Goal: Transaction & Acquisition: Purchase product/service

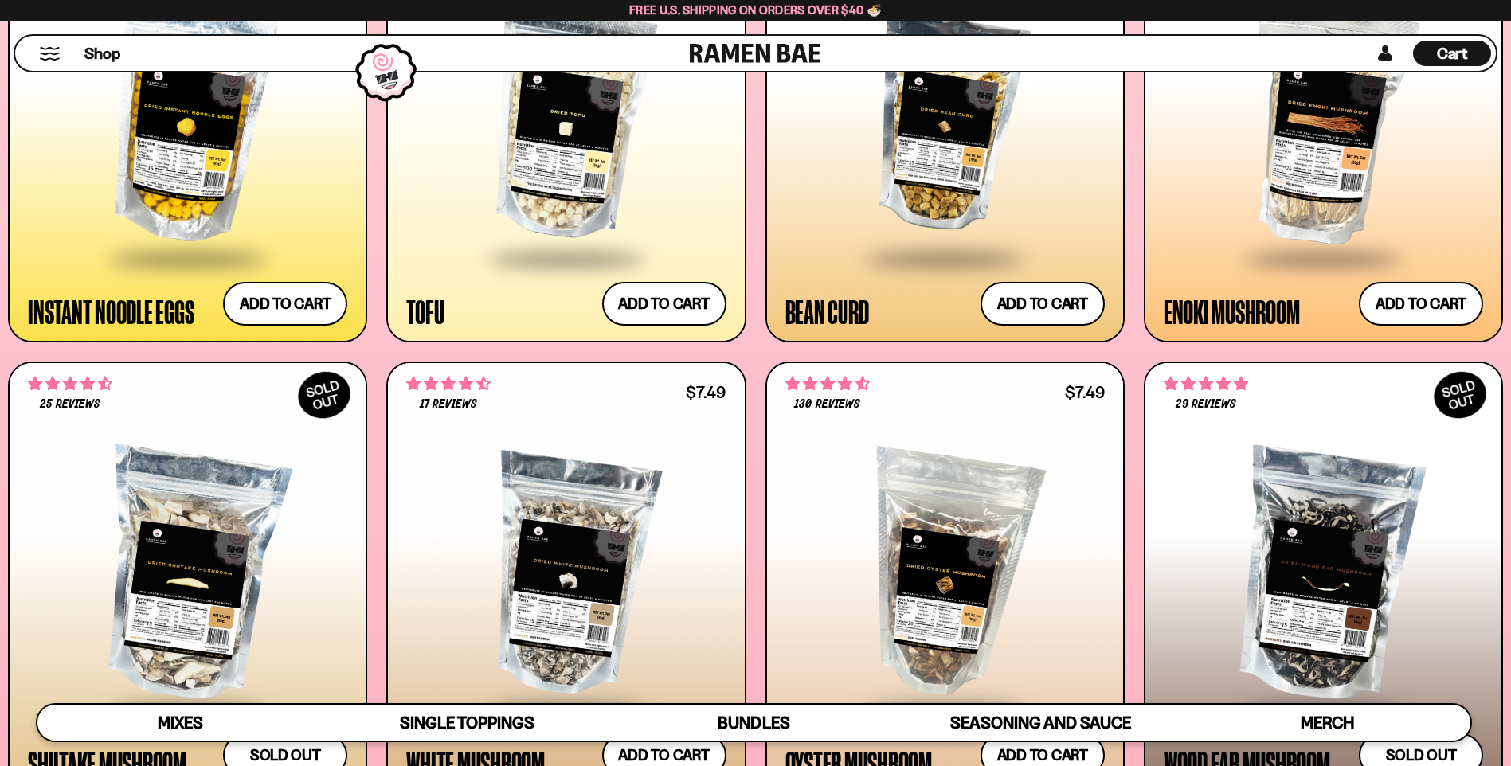
scroll to position [1966, 0]
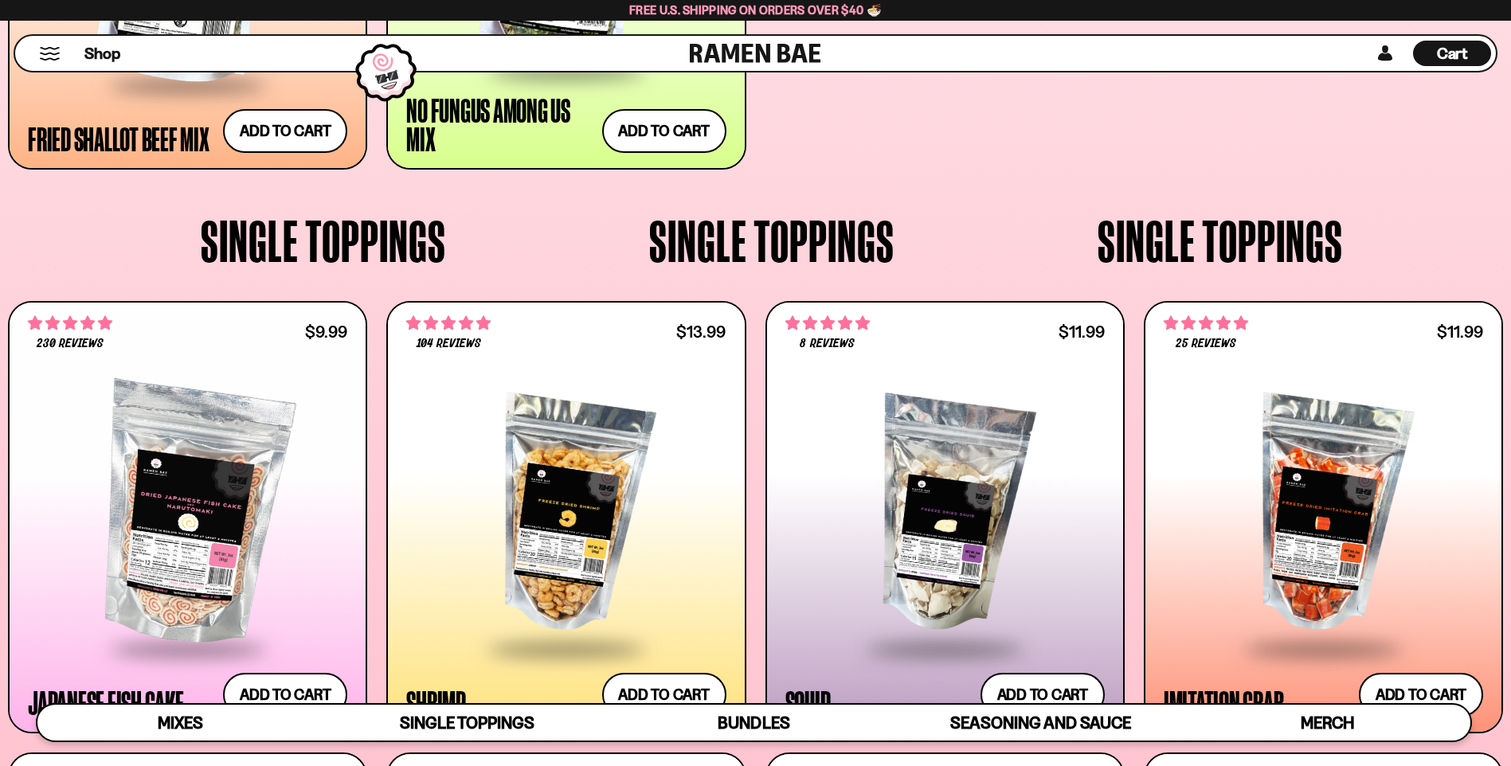
scroll to position [285, 0]
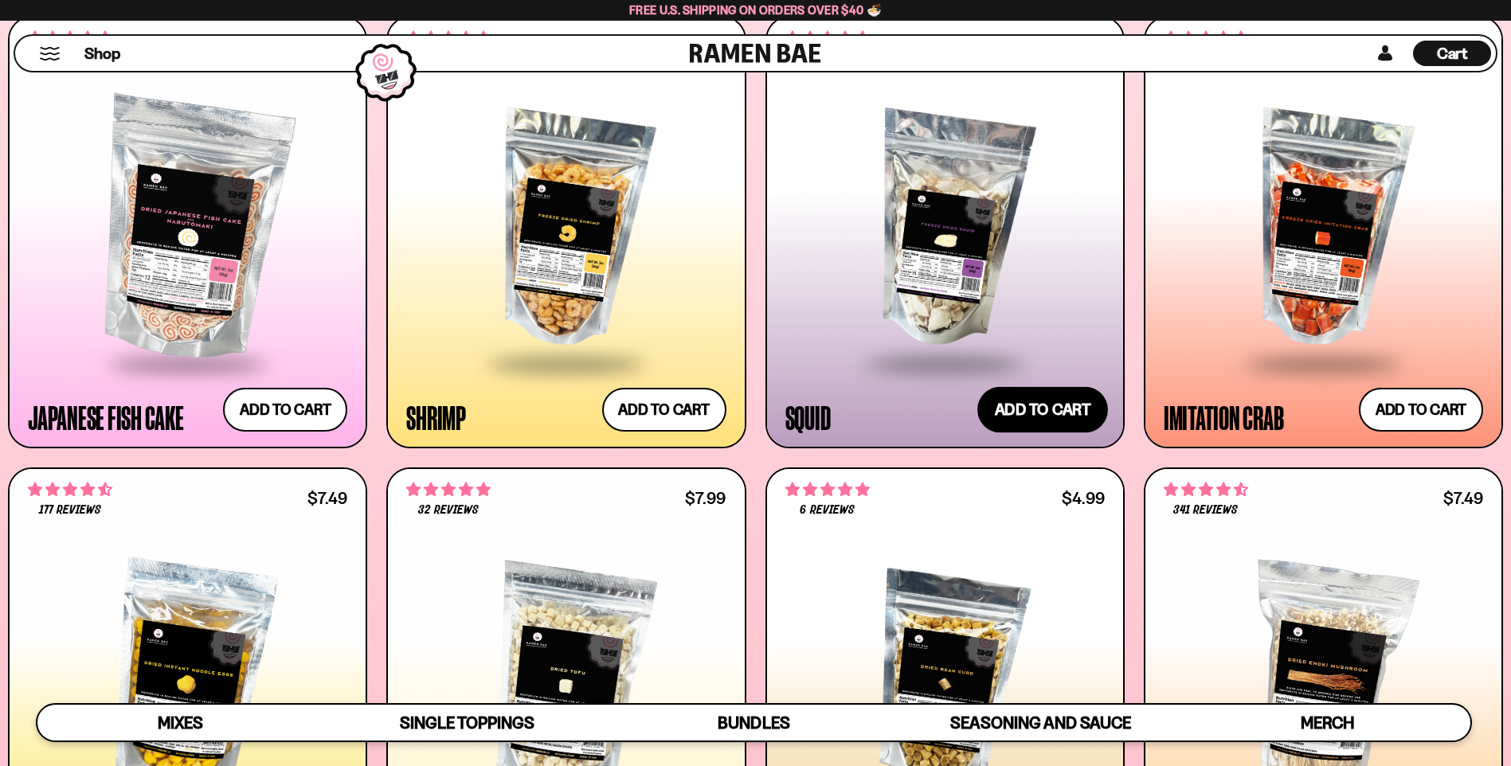
click at [1055, 406] on button "Add to cart Add ― Regular price $11.99 Regular price Sale price $11.99 Unit pri…" at bounding box center [1043, 409] width 131 height 46
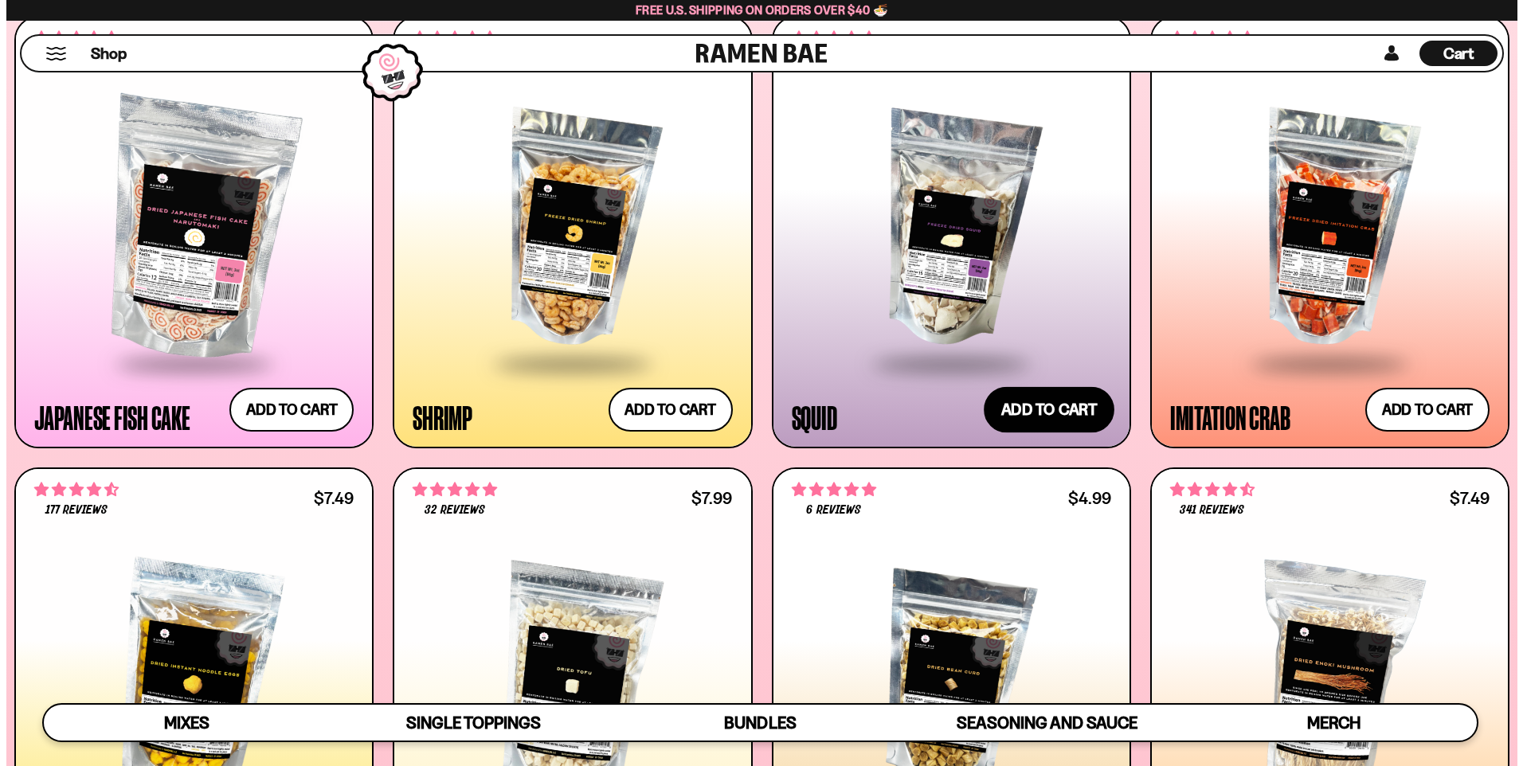
scroll to position [286, 0]
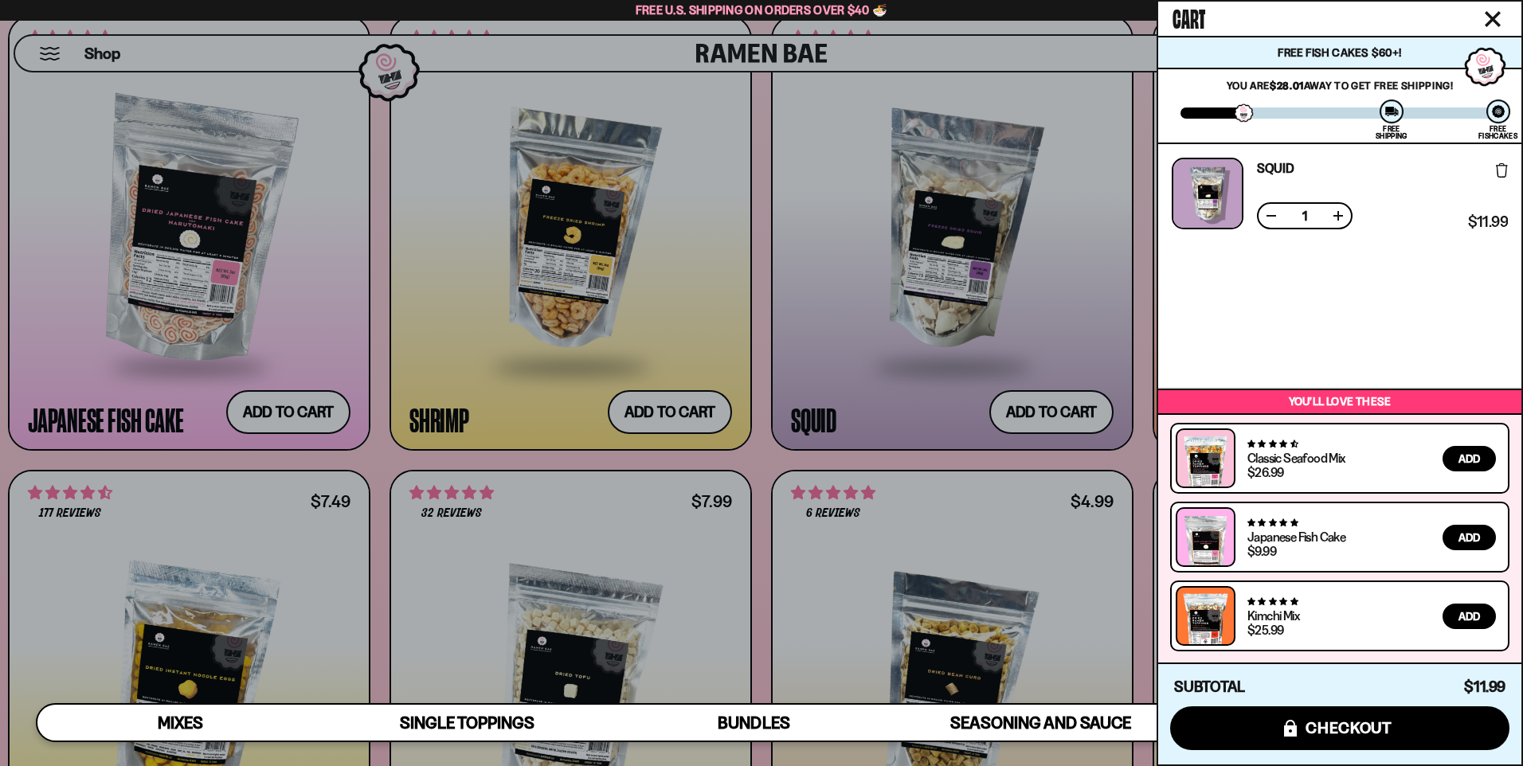
click at [1490, 22] on icon "Close cart" at bounding box center [1493, 19] width 14 height 14
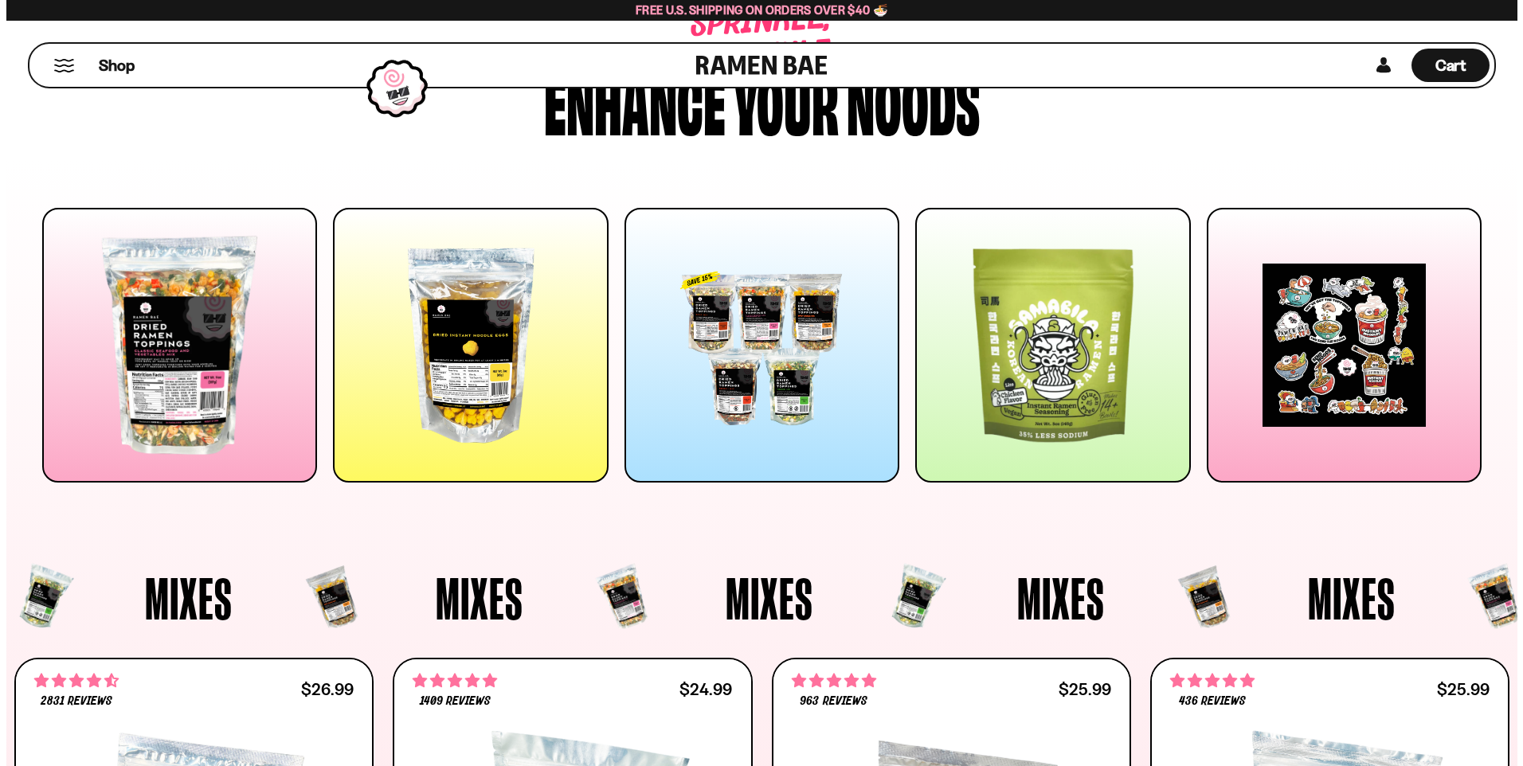
scroll to position [0, 0]
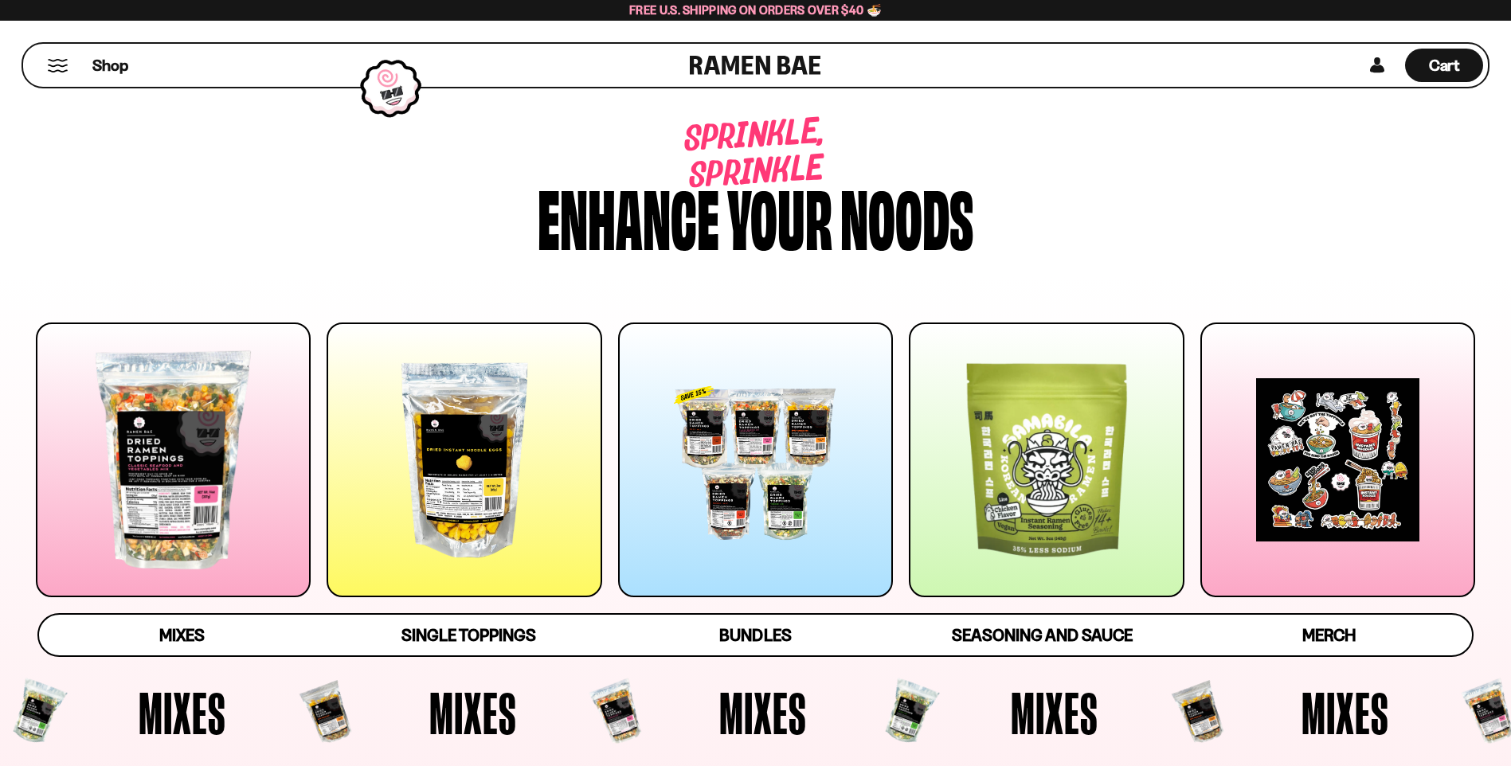
click at [65, 64] on button "Mobile Menu Trigger" at bounding box center [58, 66] width 22 height 14
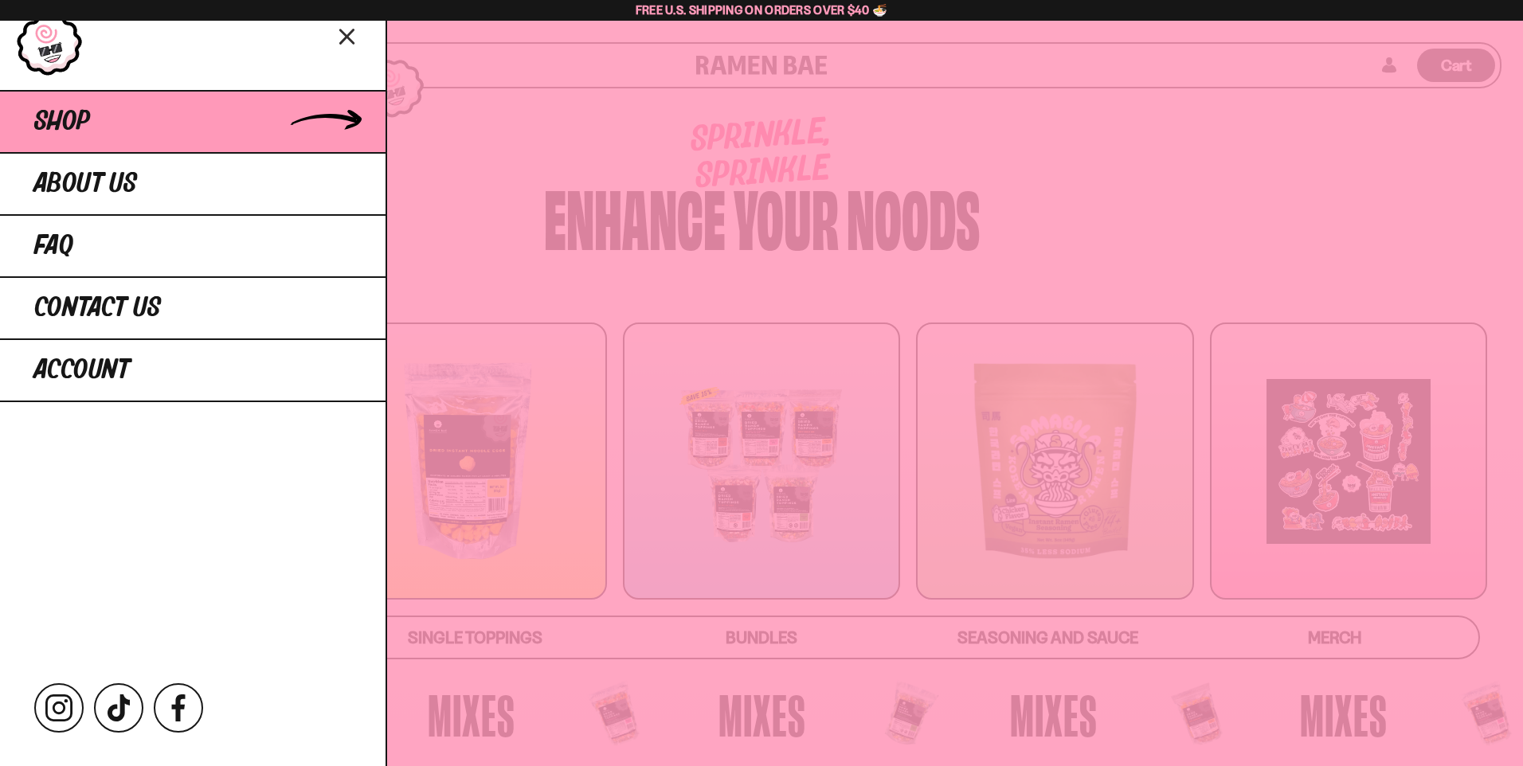
click at [75, 126] on span "Shop" at bounding box center [62, 122] width 56 height 29
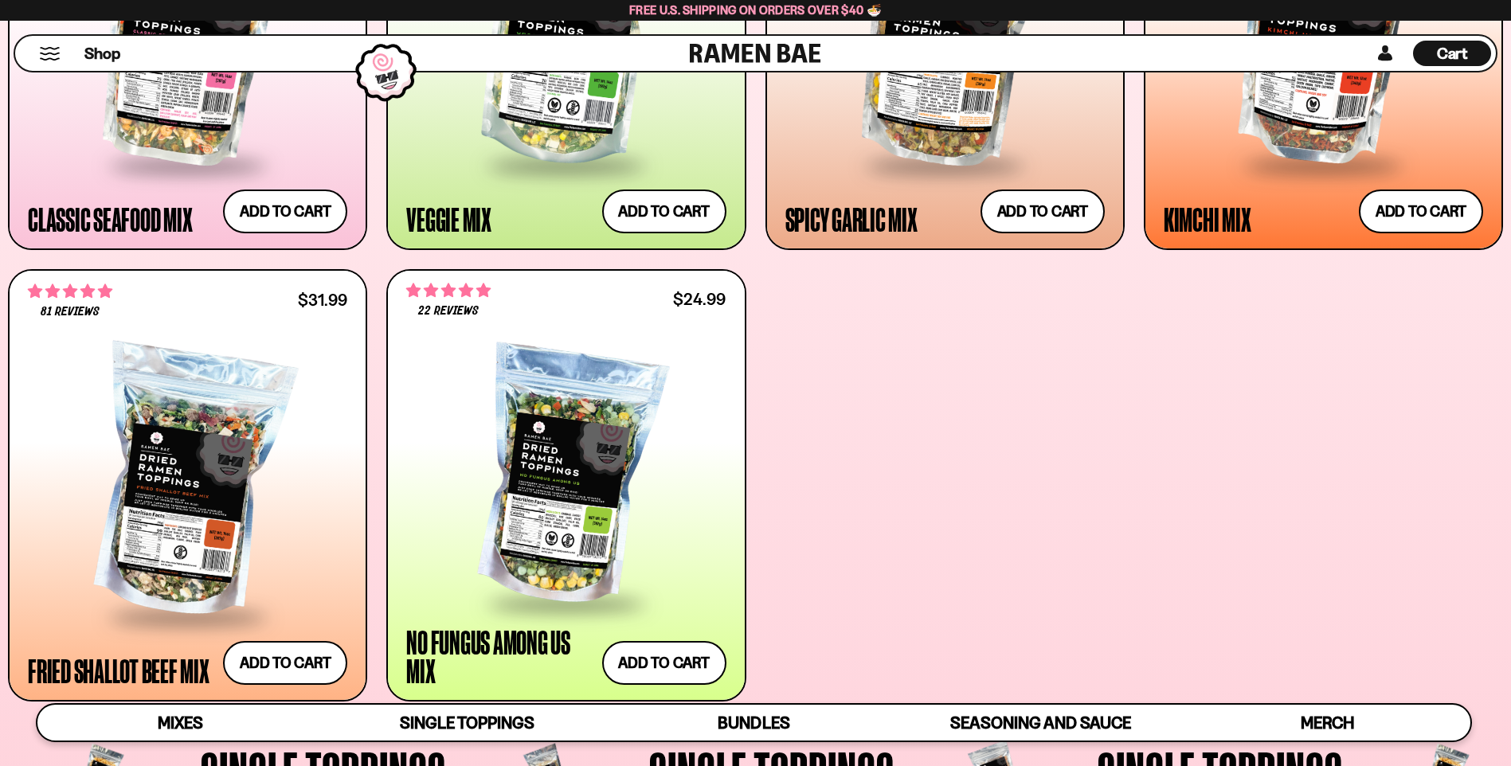
scroll to position [876, 0]
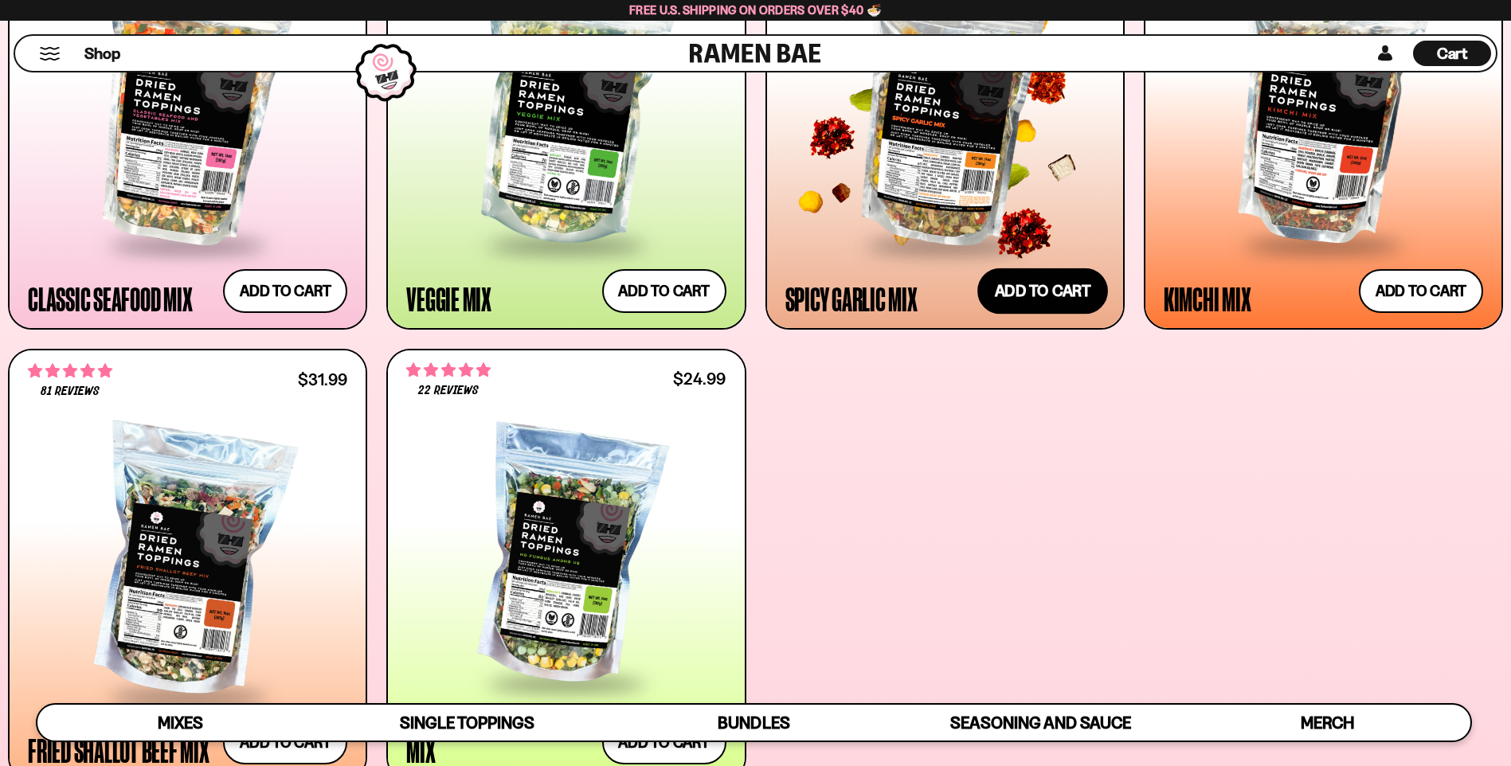
click at [1036, 295] on button "Add to cart Add ― Regular price $25.99 Regular price Sale price $25.99 Unit pri…" at bounding box center [1043, 291] width 131 height 46
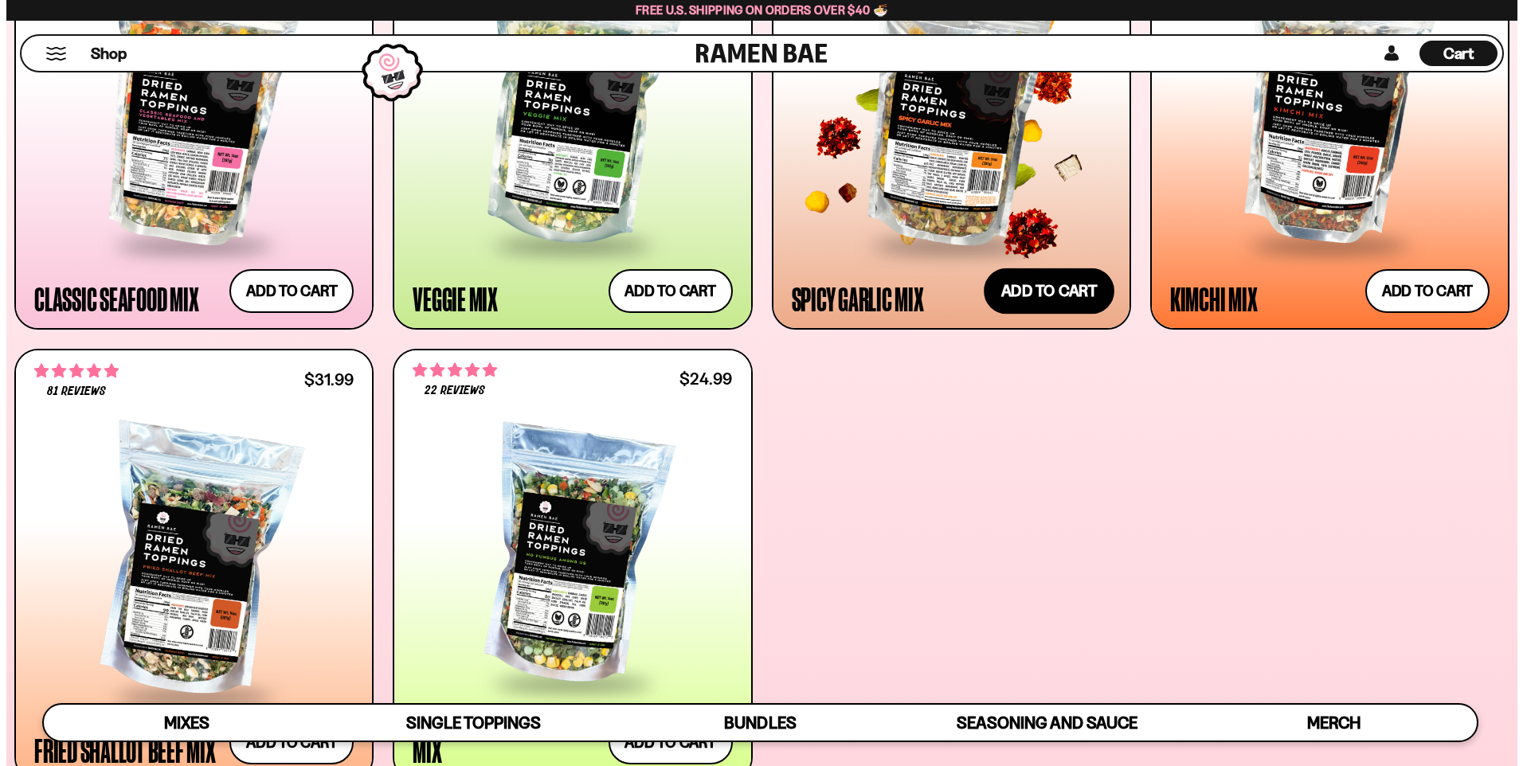
scroll to position [879, 0]
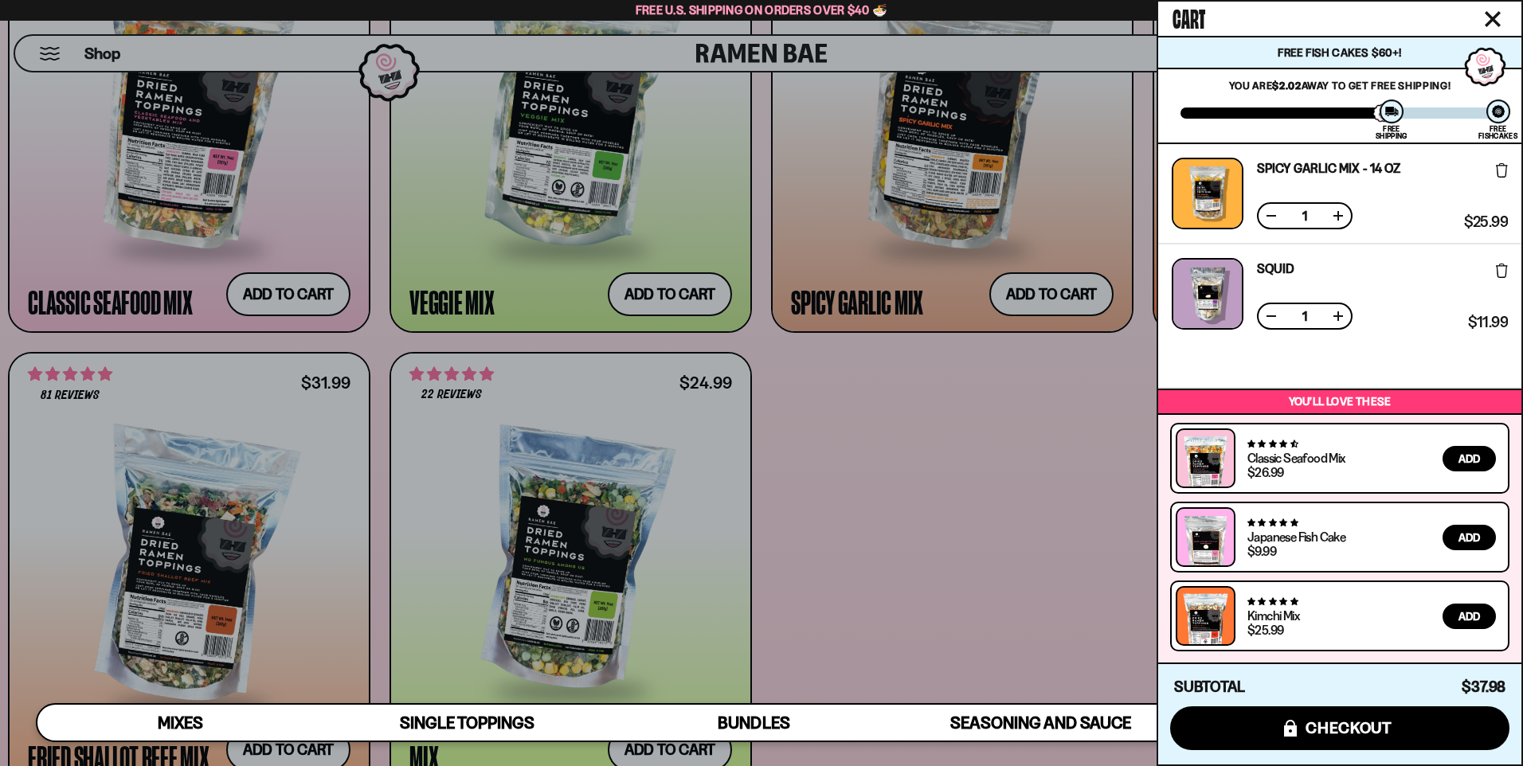
click at [303, 300] on div at bounding box center [761, 383] width 1523 height 766
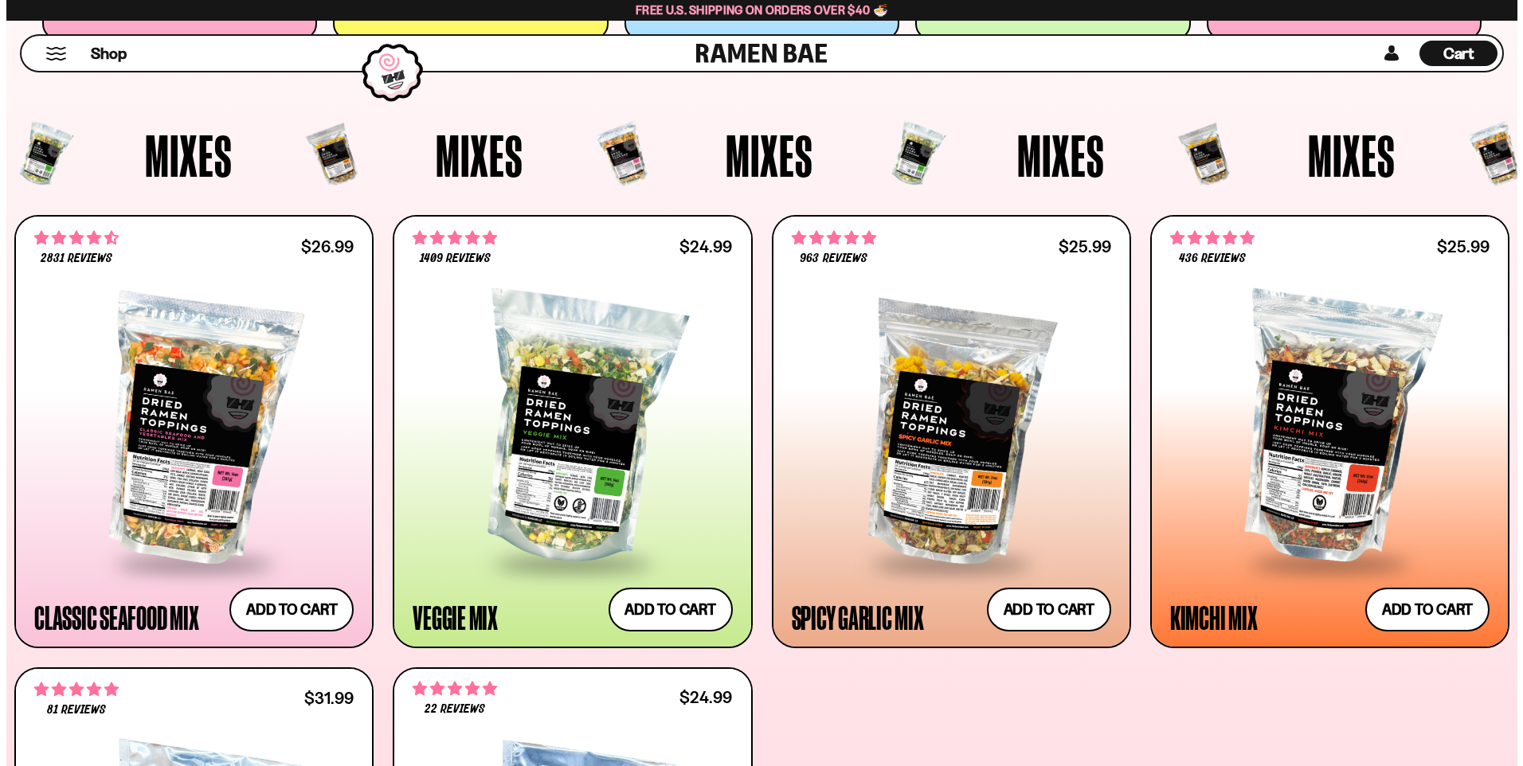
scroll to position [0, 0]
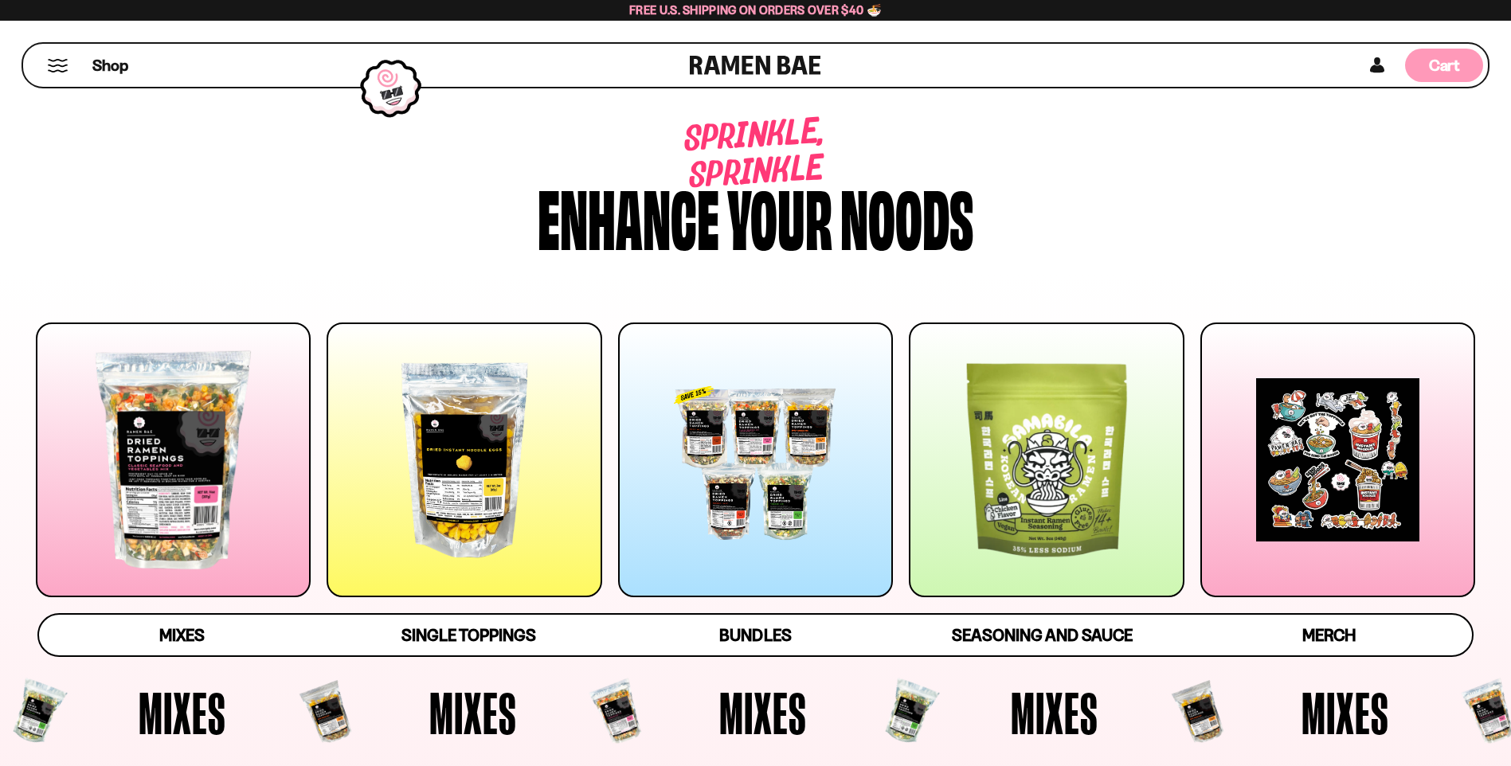
click at [1447, 61] on span "Cart" at bounding box center [1444, 65] width 31 height 19
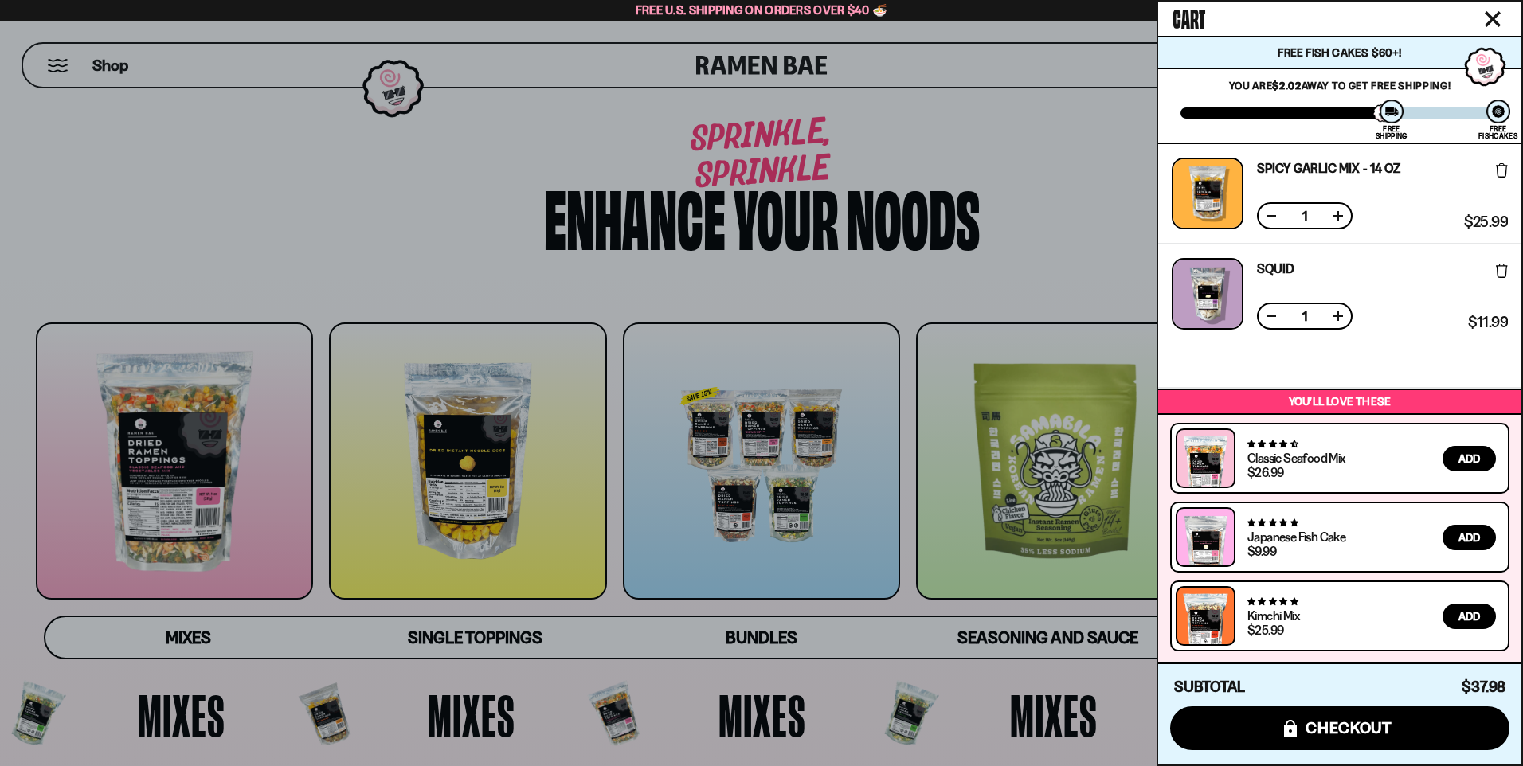
click at [1473, 460] on span "Add" at bounding box center [1470, 458] width 22 height 11
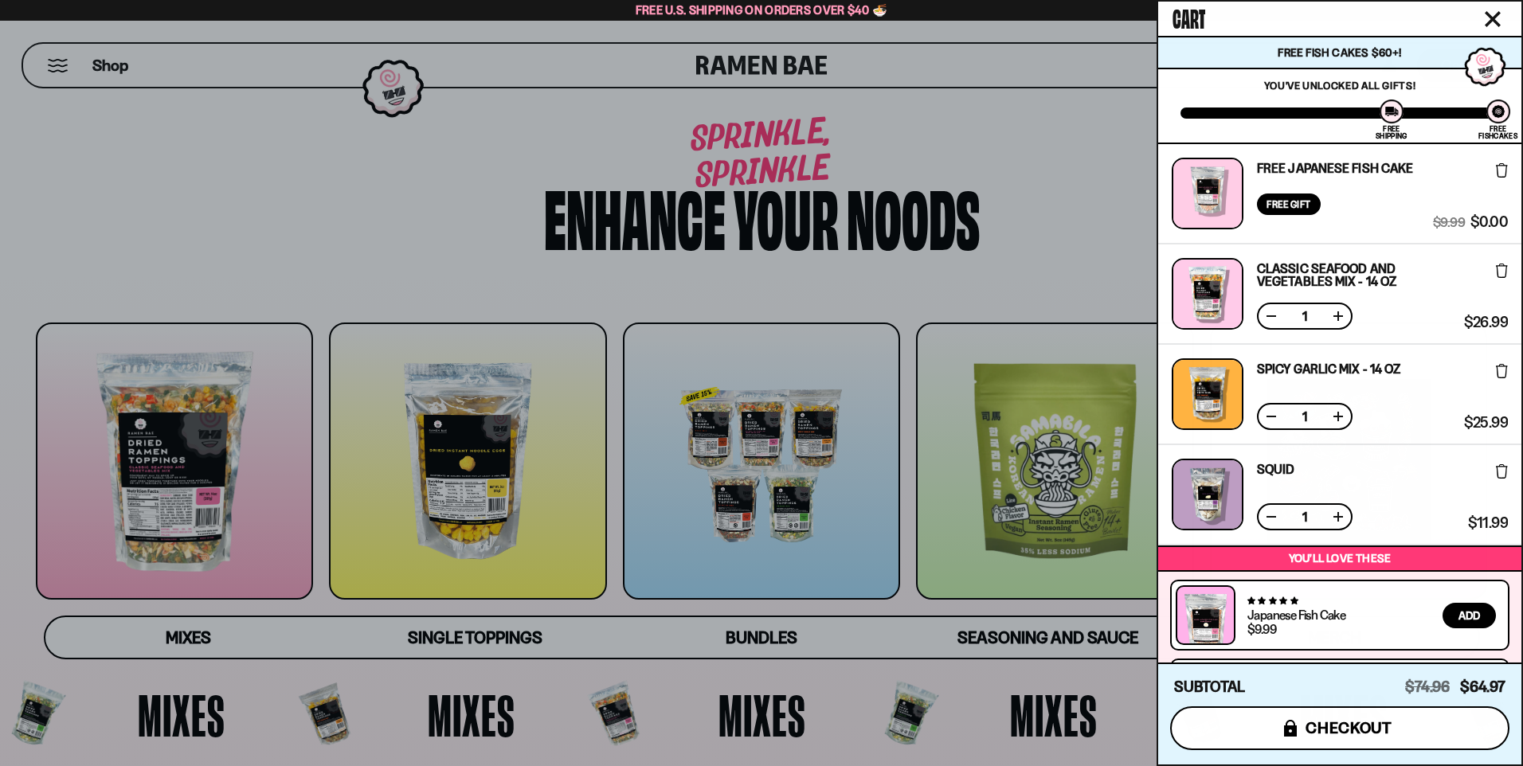
click at [1384, 725] on span "checkout" at bounding box center [1349, 728] width 87 height 18
